Goal: Check status: Check status

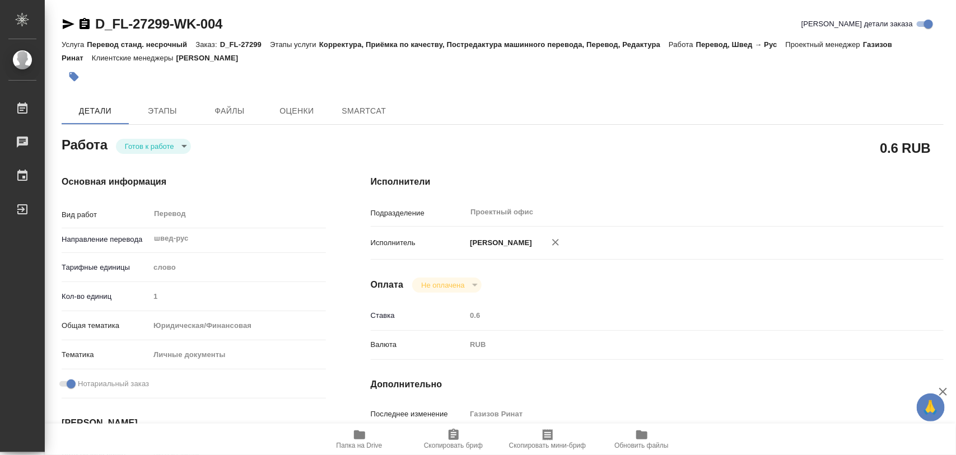
type textarea "x"
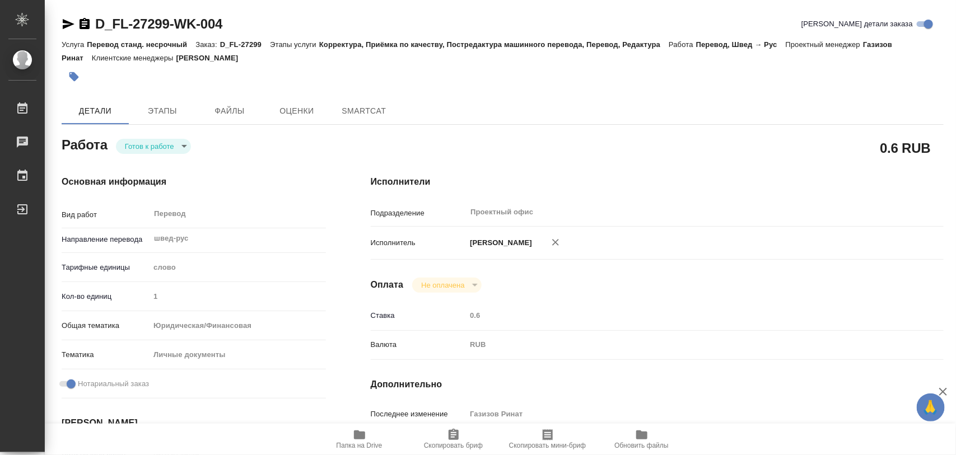
type textarea "x"
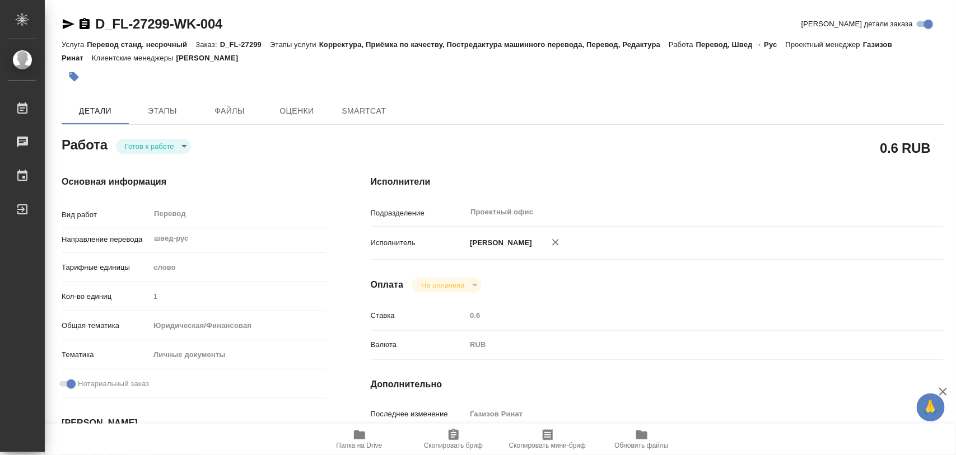
type textarea "x"
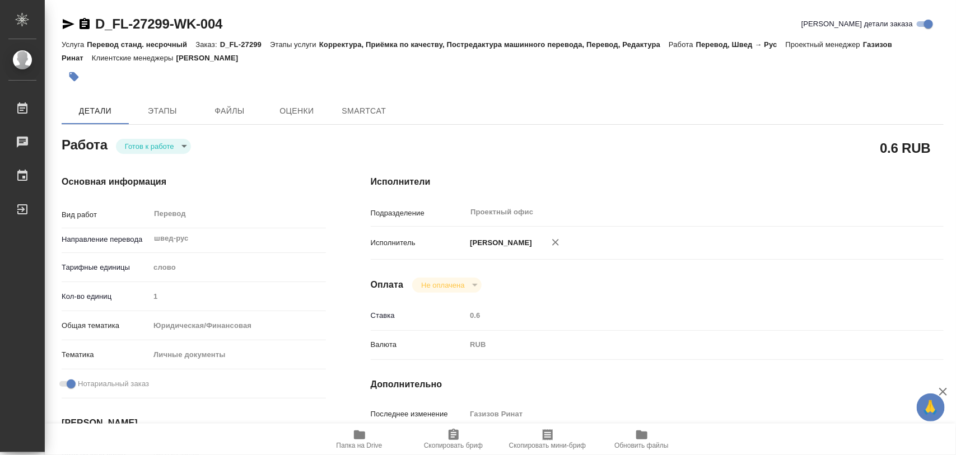
type textarea "x"
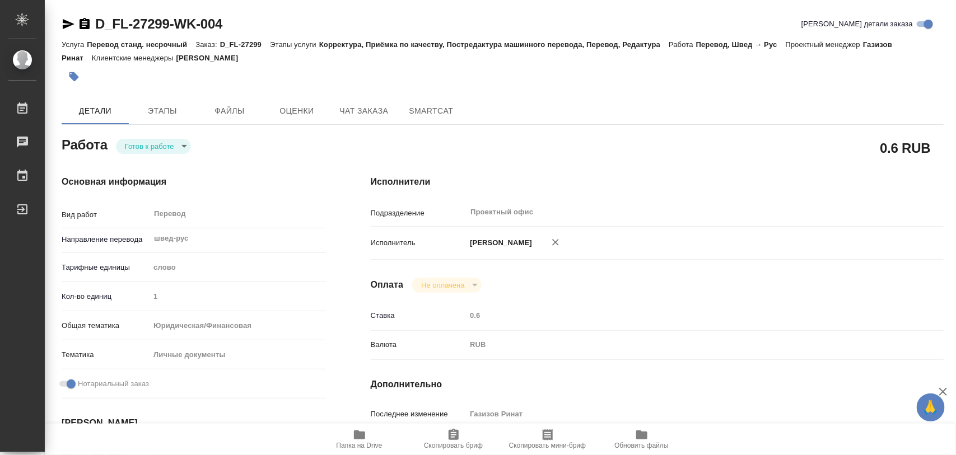
type textarea "x"
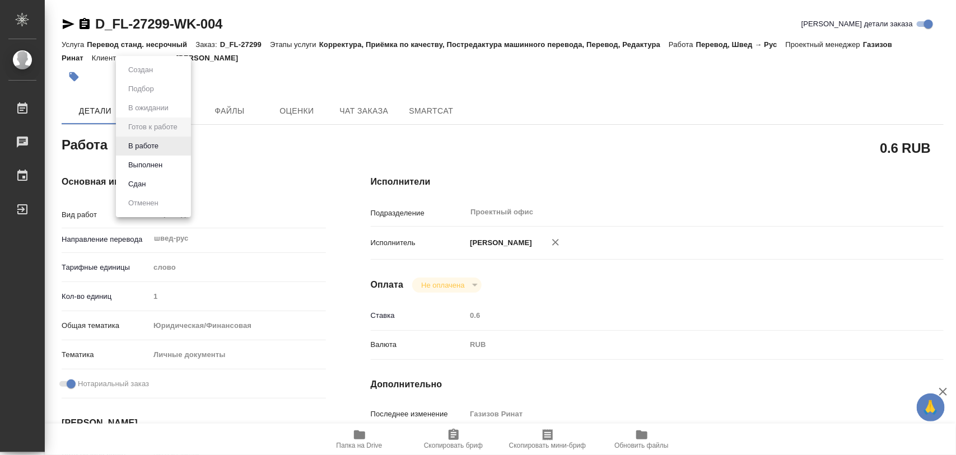
click at [183, 150] on body "🙏 .cls-1 fill:#fff; AWATERA Iglakov Maksim Работы Чаты График Выйти D_FL-27299-…" at bounding box center [478, 227] width 956 height 455
type textarea "x"
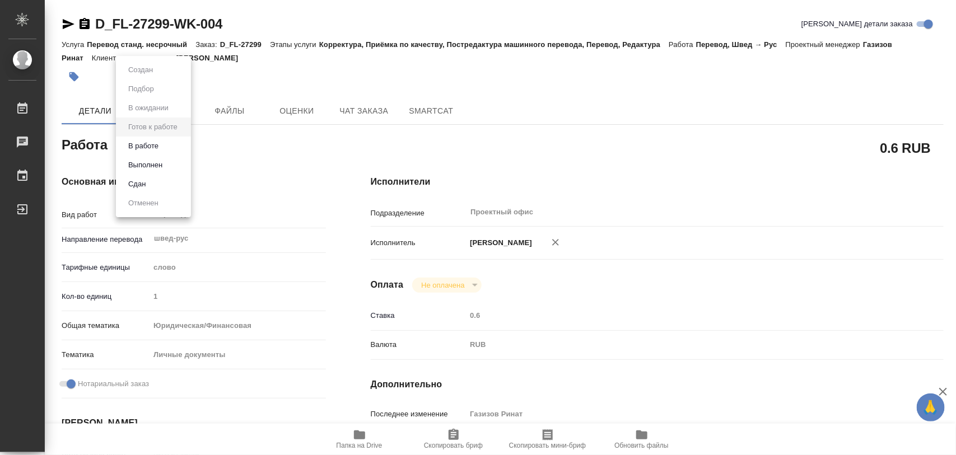
type textarea "x"
click at [150, 141] on button "В работе" at bounding box center [143, 146] width 37 height 12
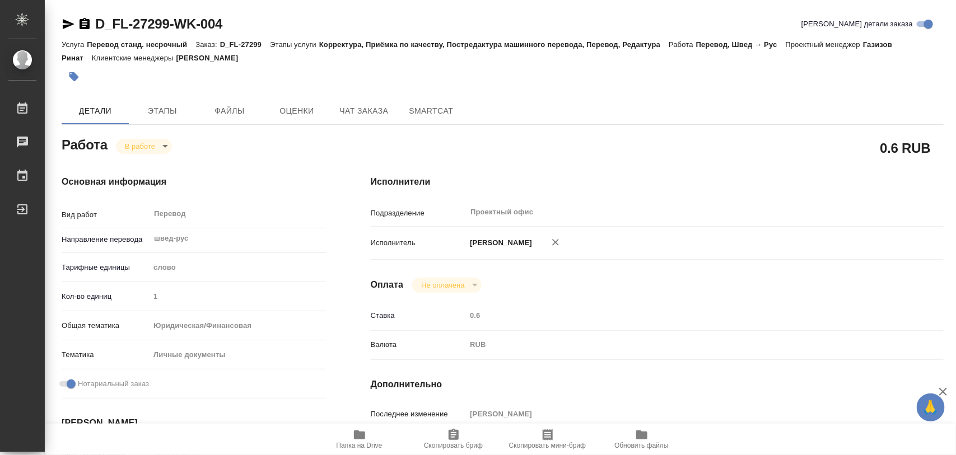
type textarea "x"
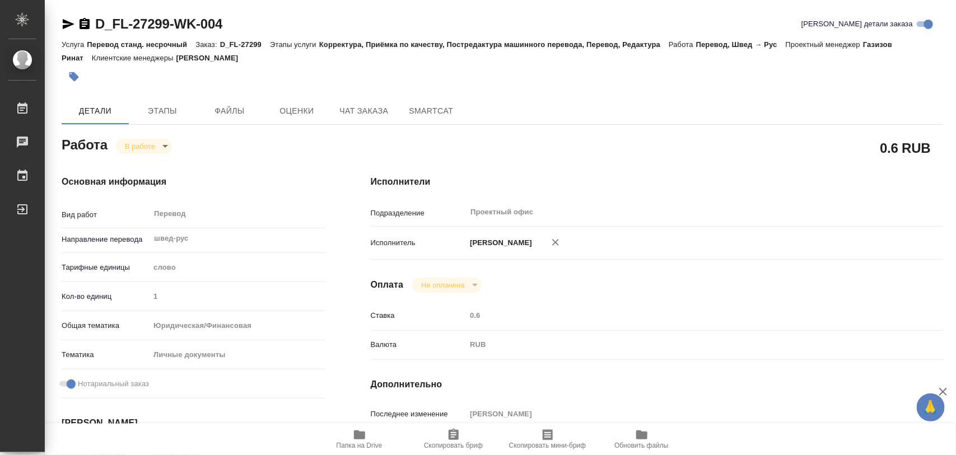
type textarea "x"
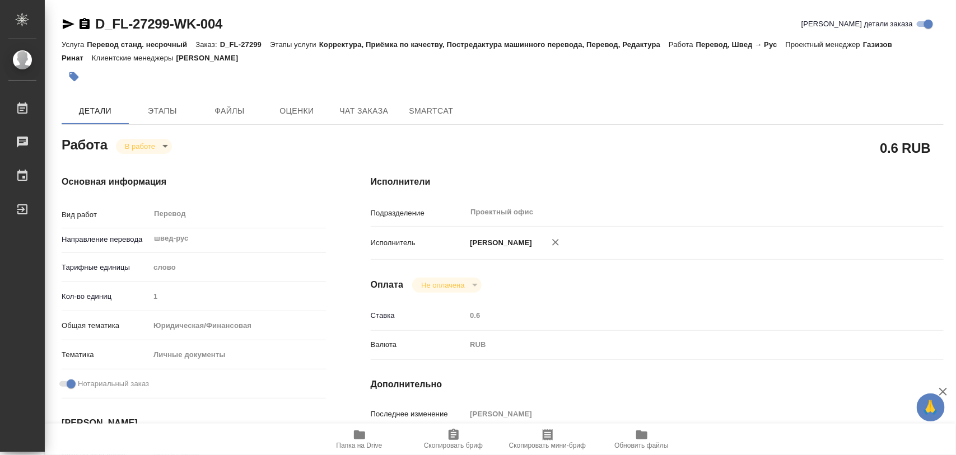
scroll to position [280, 0]
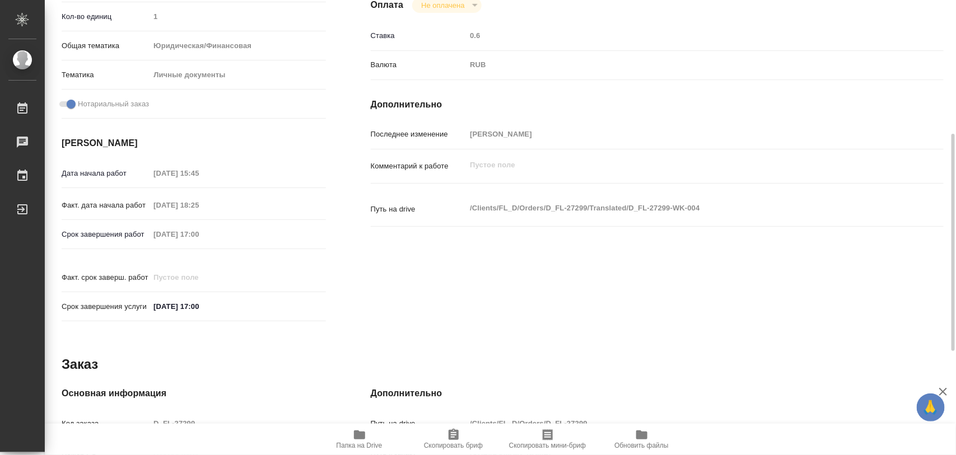
type textarea "x"
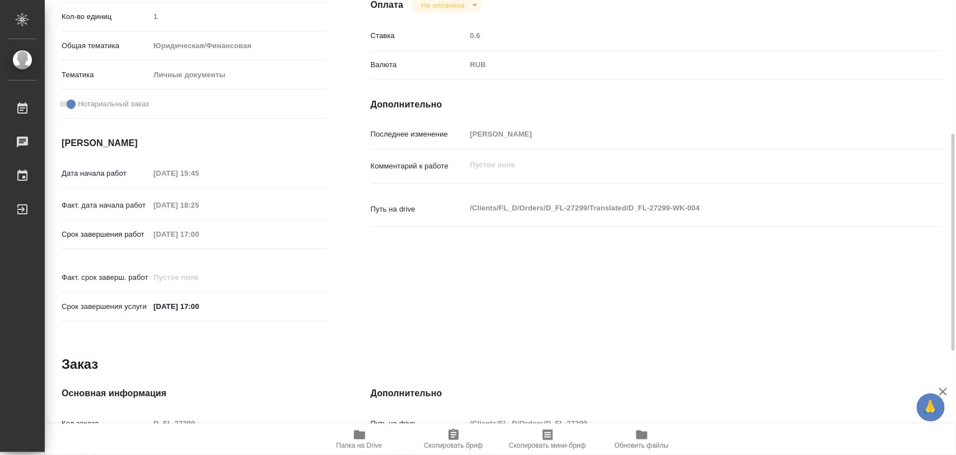
click at [360, 438] on icon "button" at bounding box center [359, 435] width 11 height 9
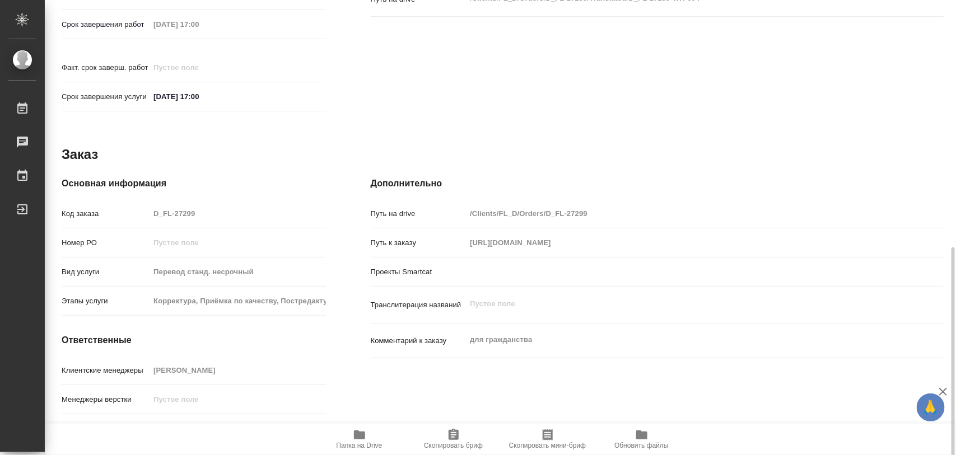
scroll to position [499, 0]
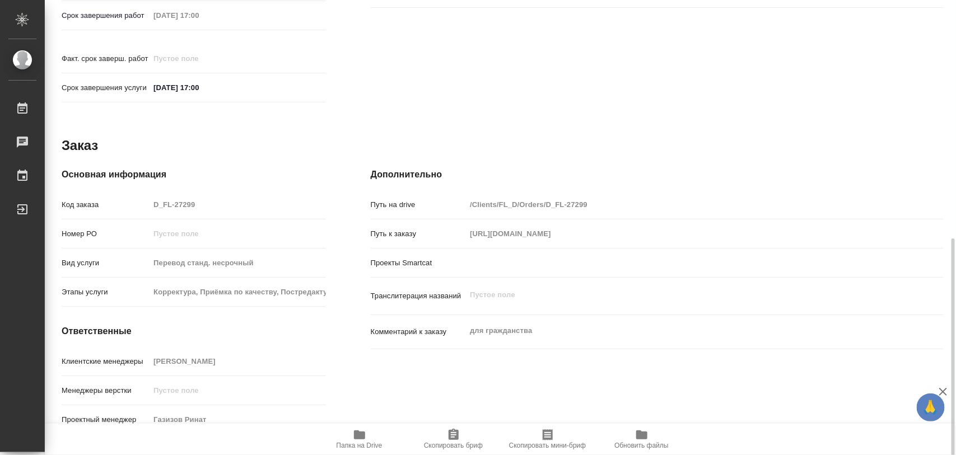
click at [451, 435] on icon "button" at bounding box center [454, 434] width 10 height 11
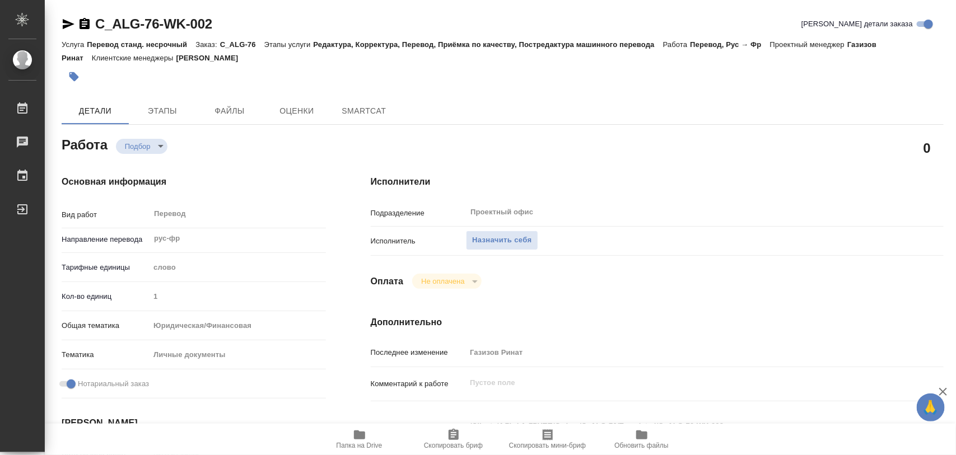
type textarea "x"
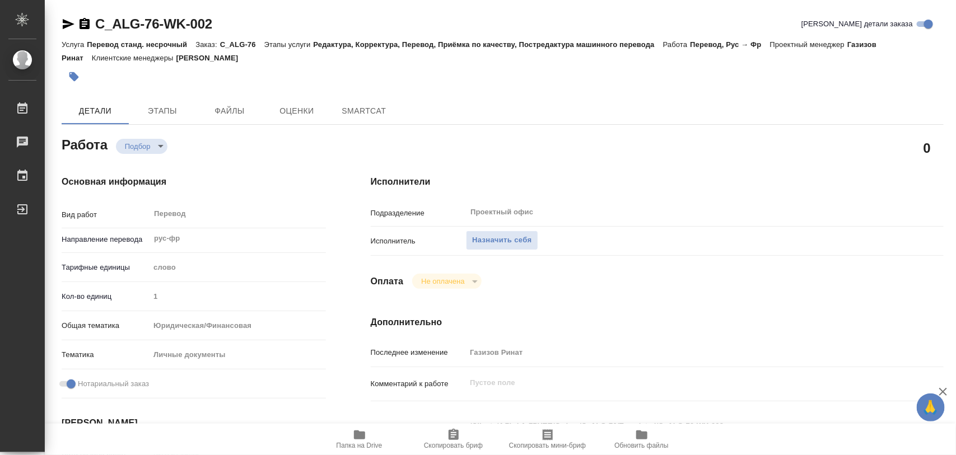
type textarea "x"
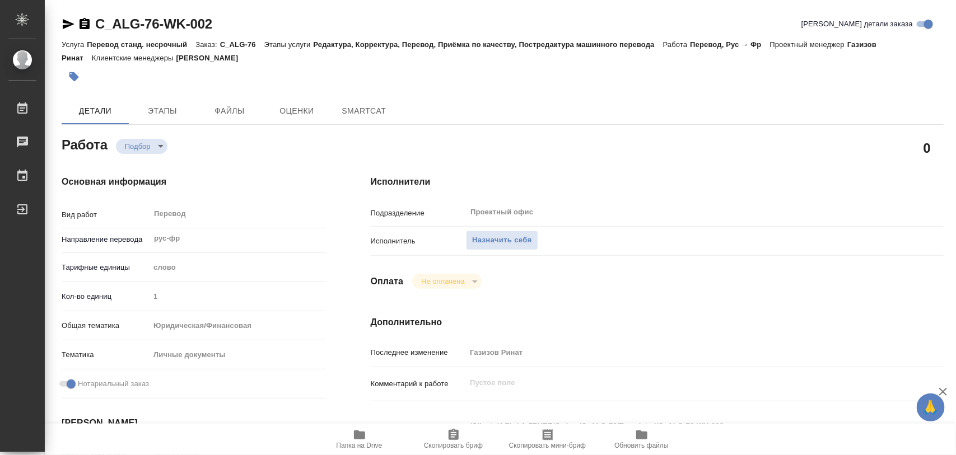
type textarea "x"
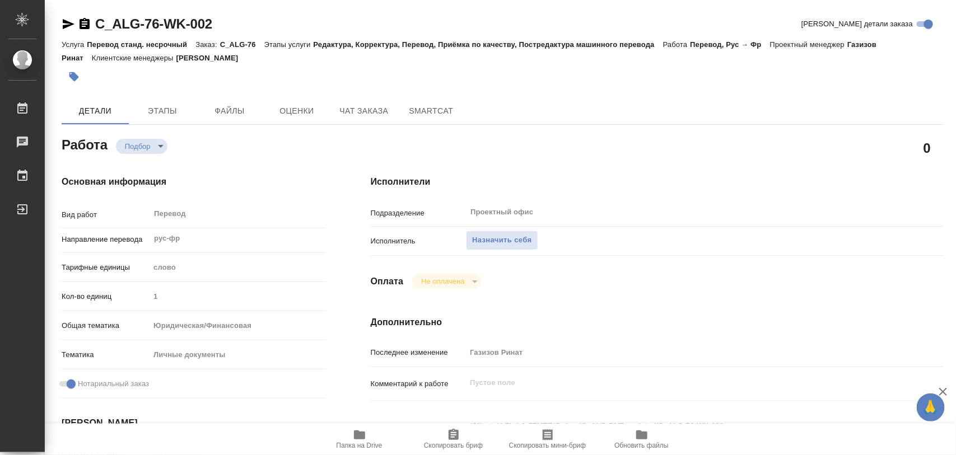
type textarea "x"
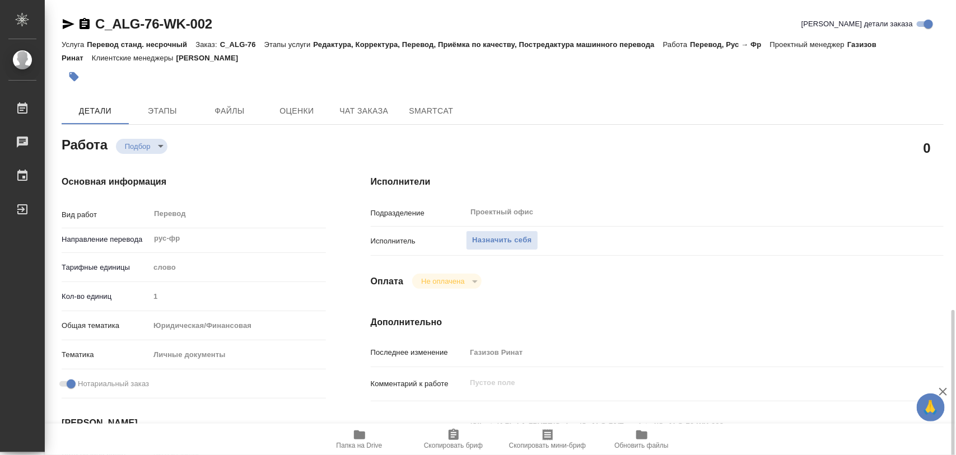
scroll to position [210, 0]
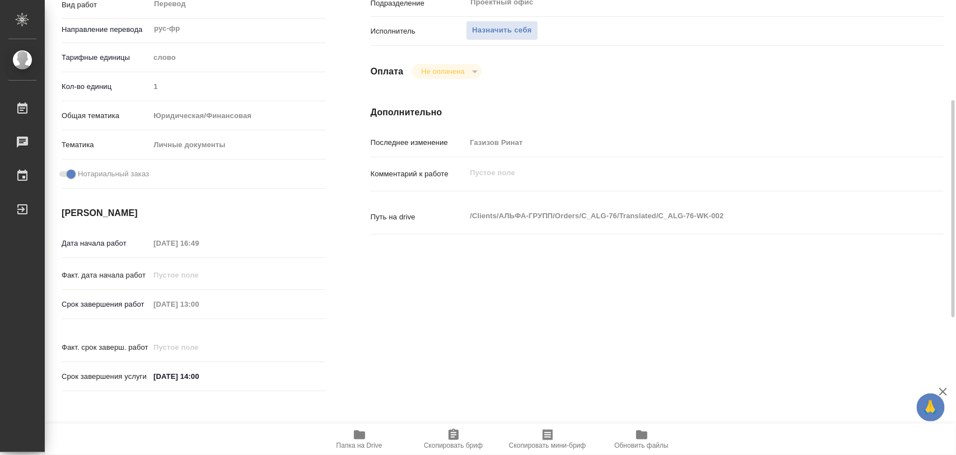
type textarea "x"
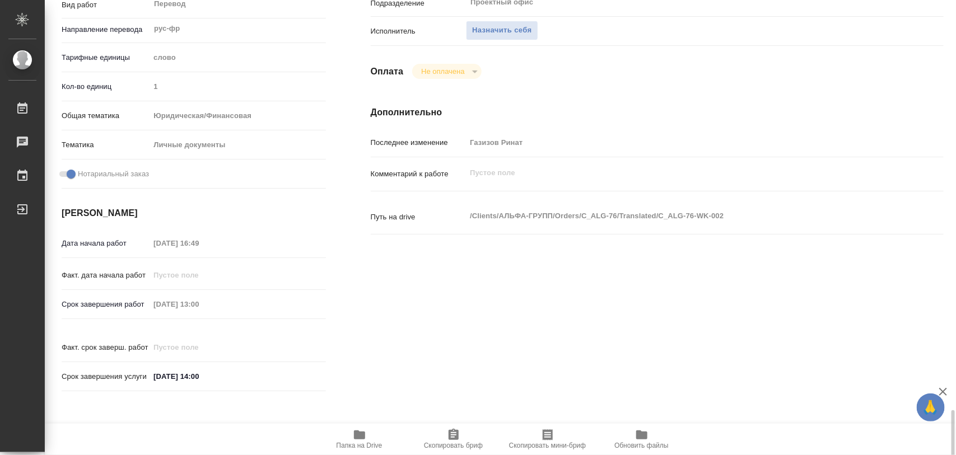
scroll to position [420, 0]
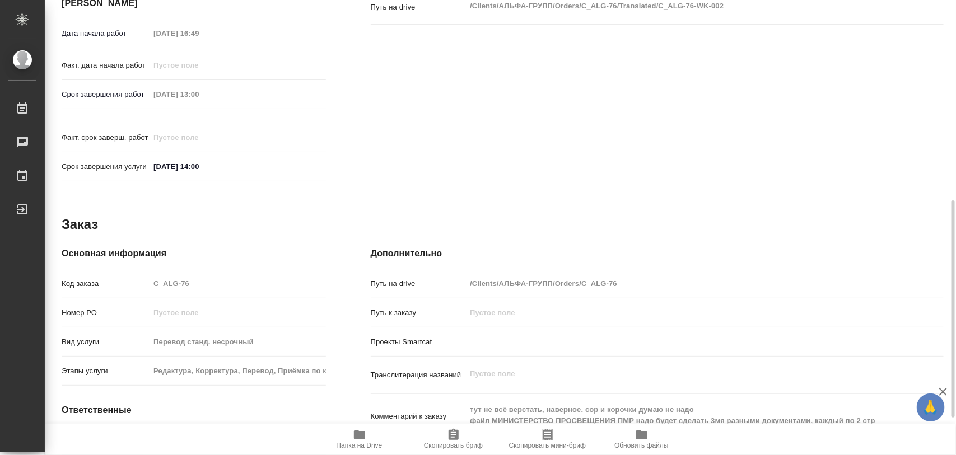
click at [353, 440] on icon "button" at bounding box center [359, 434] width 13 height 13
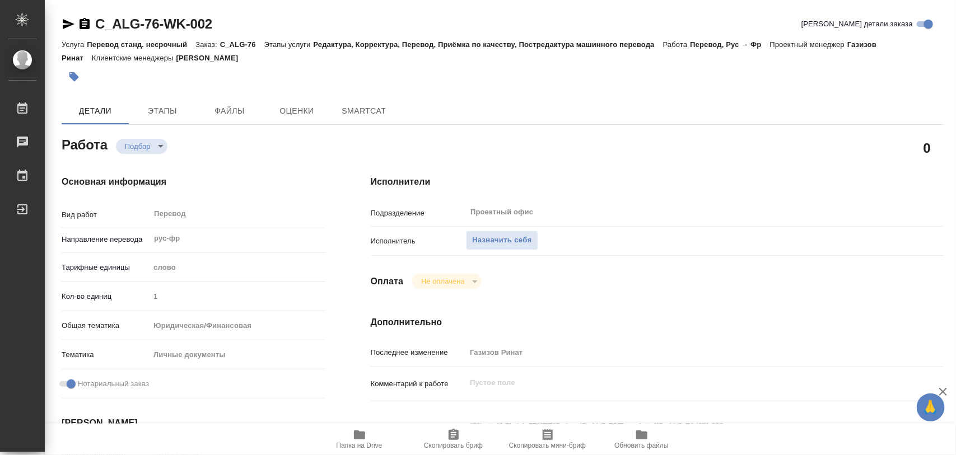
type textarea "x"
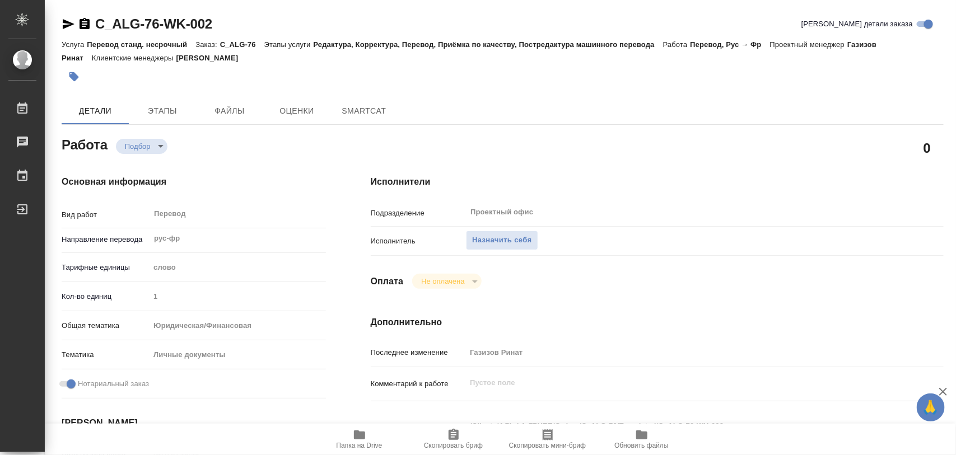
type textarea "x"
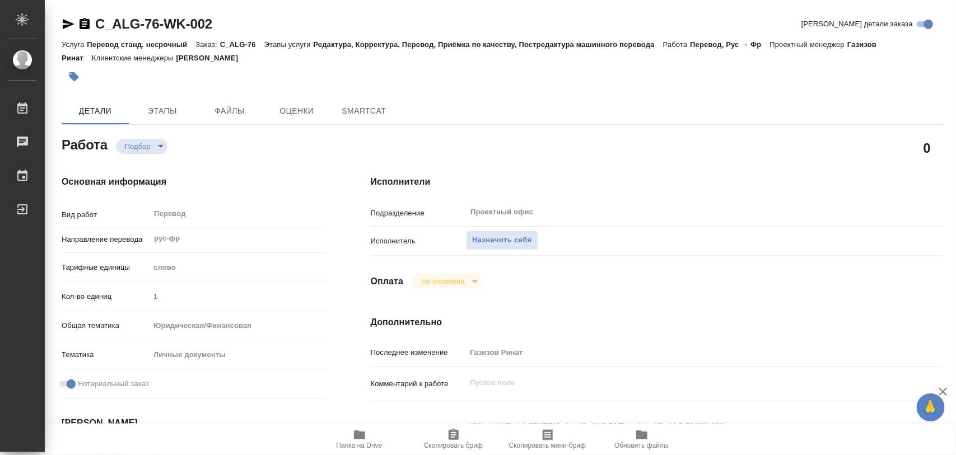
scroll to position [210, 0]
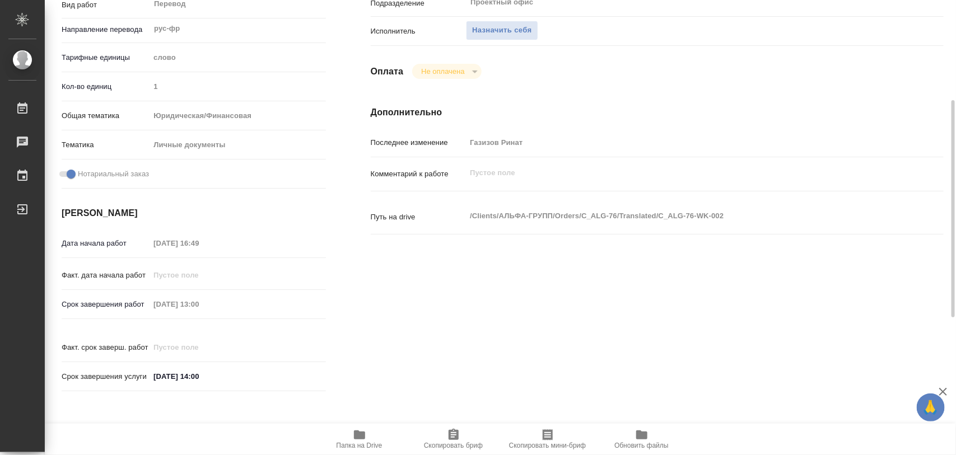
type textarea "x"
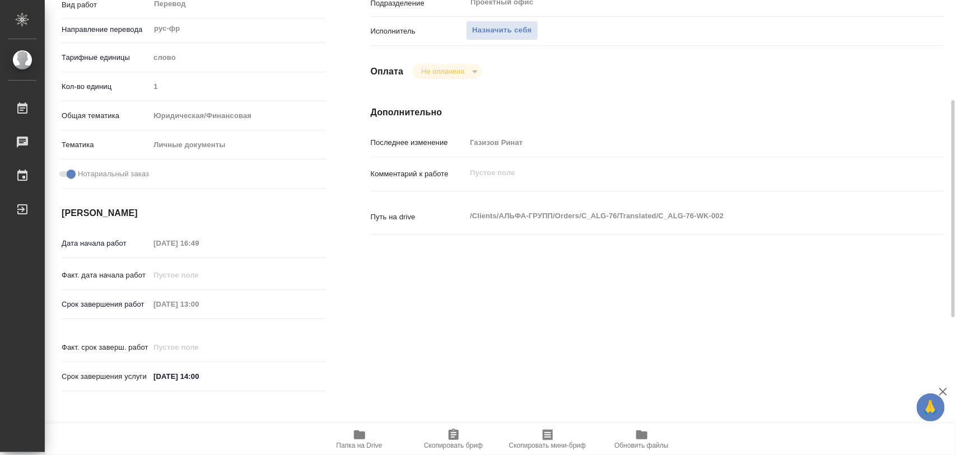
type textarea "x"
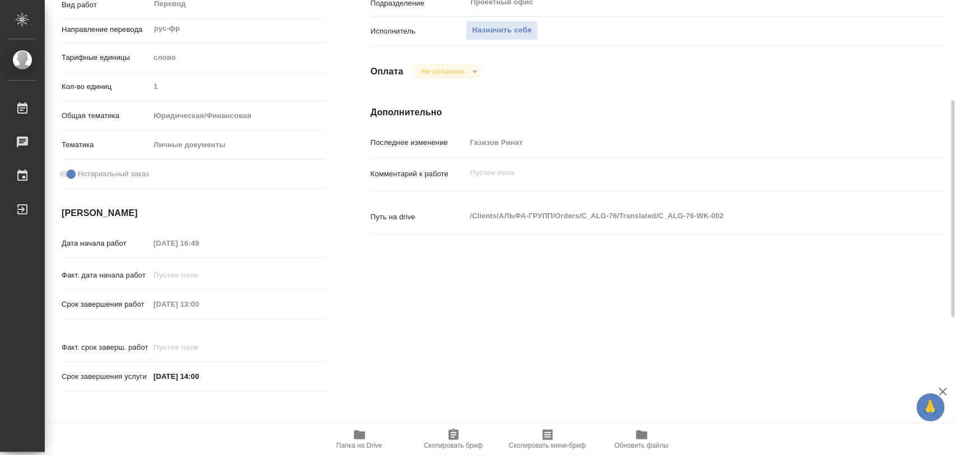
type textarea "x"
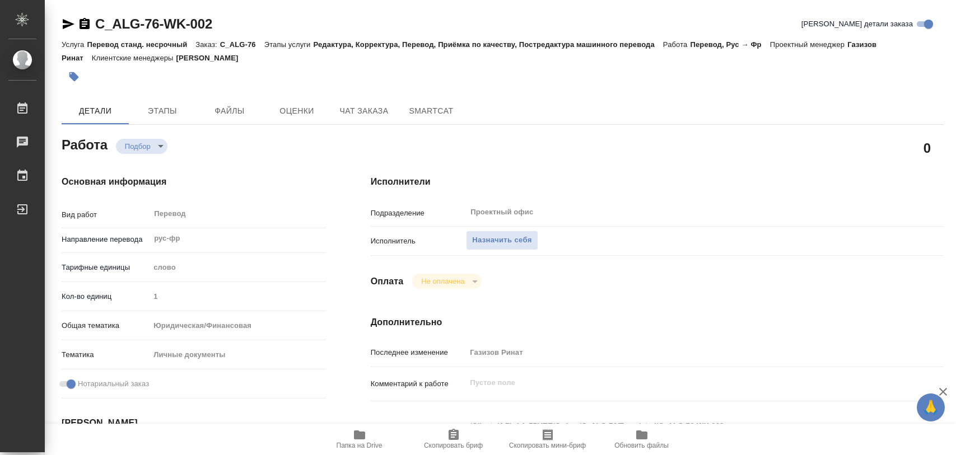
type textarea "x"
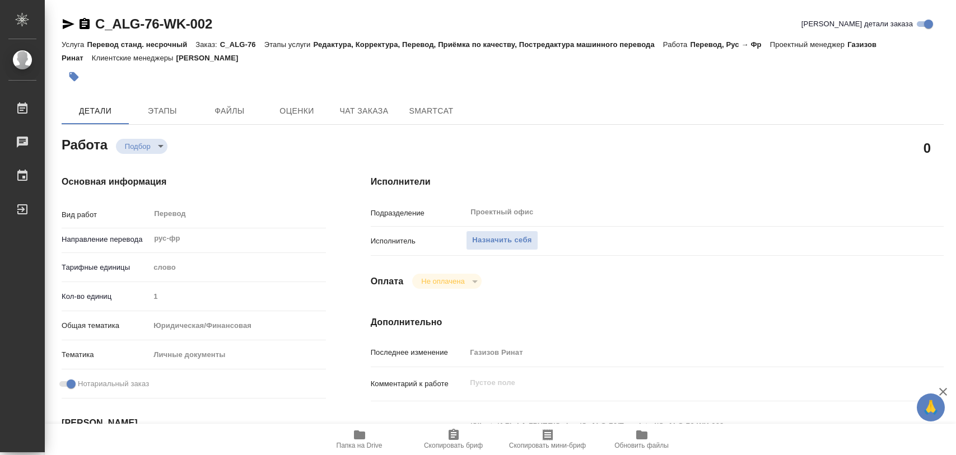
type textarea "x"
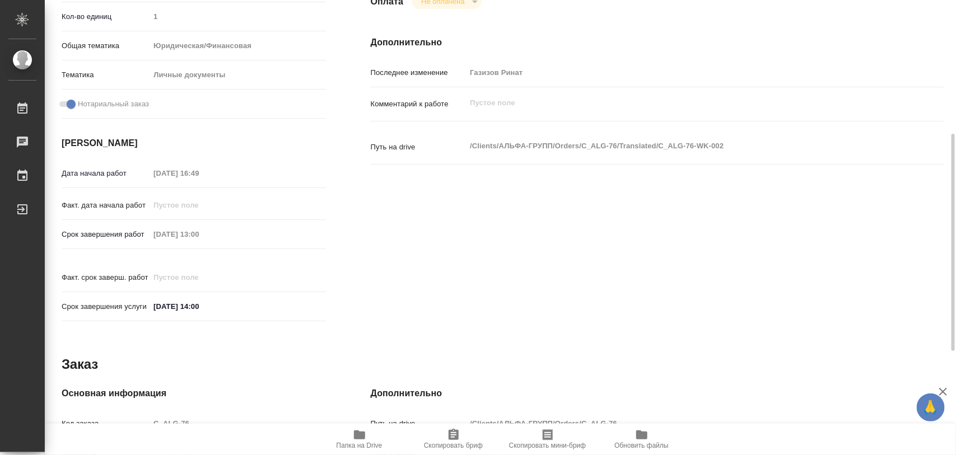
scroll to position [499, 0]
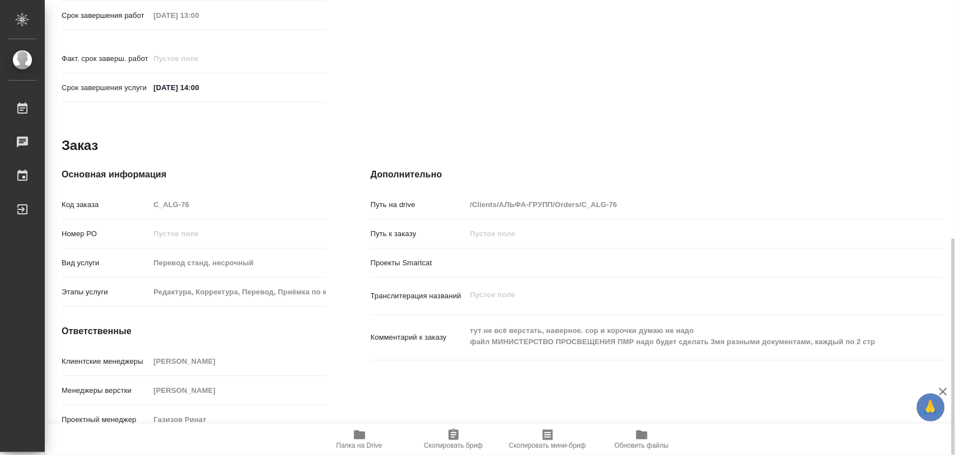
type textarea "x"
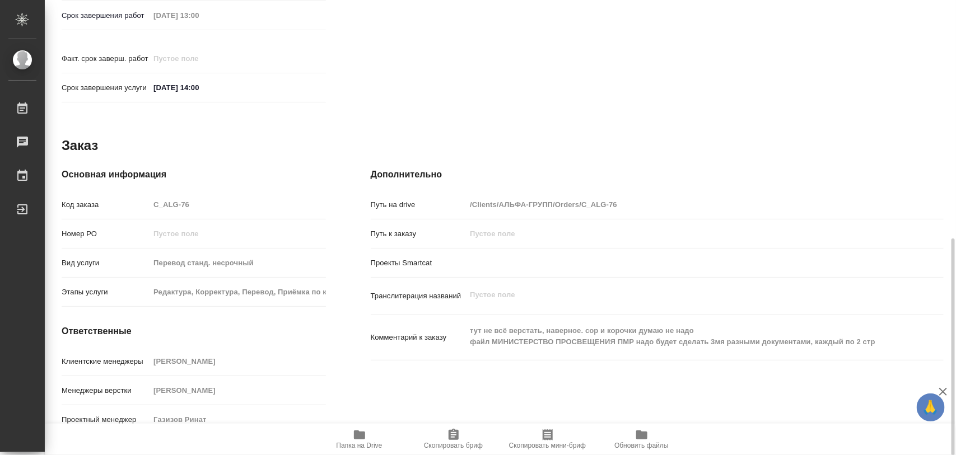
type textarea "x"
